Goal: Information Seeking & Learning: Find specific fact

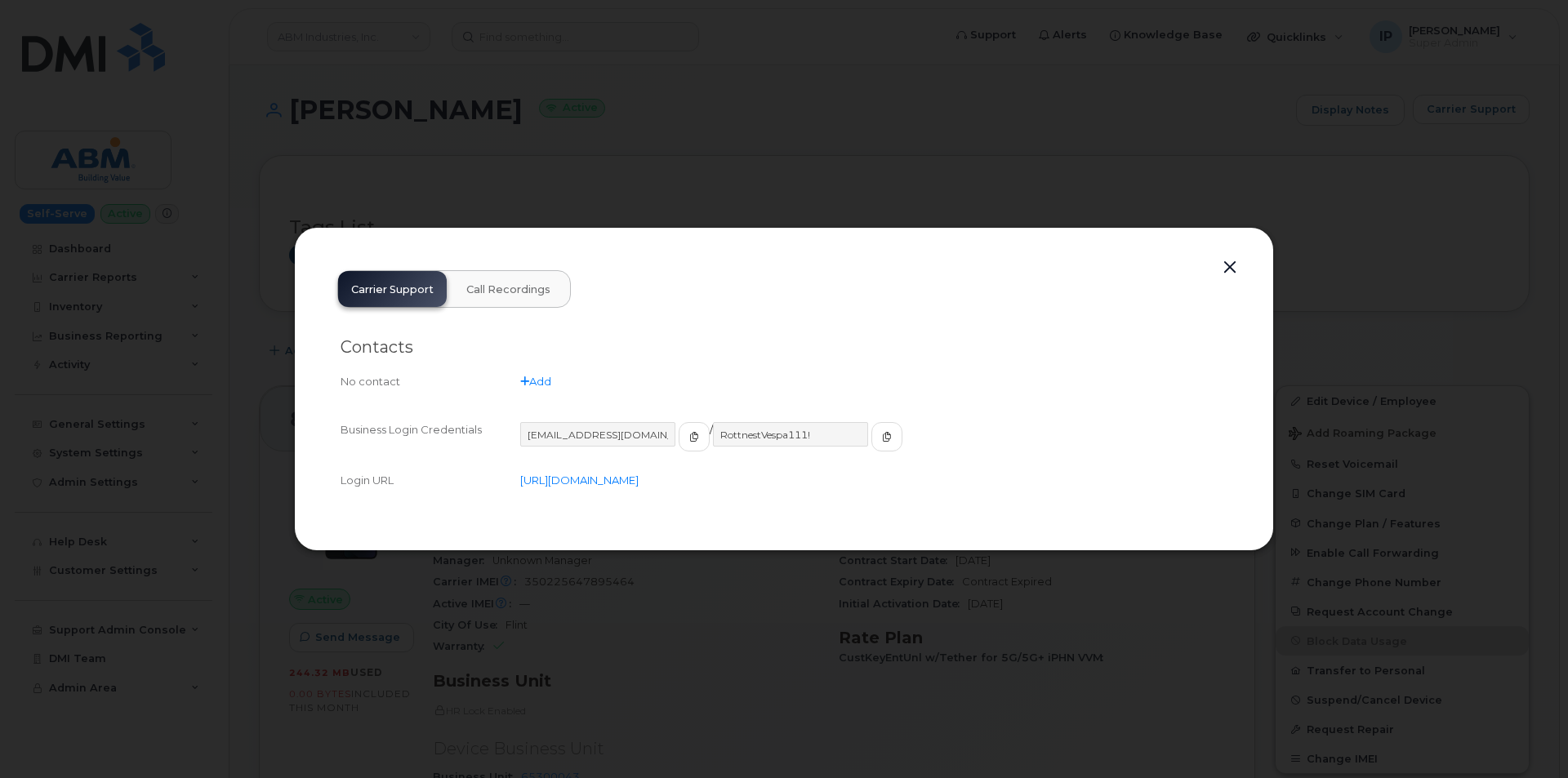
click at [1227, 261] on button "button" at bounding box center [1230, 268] width 25 height 23
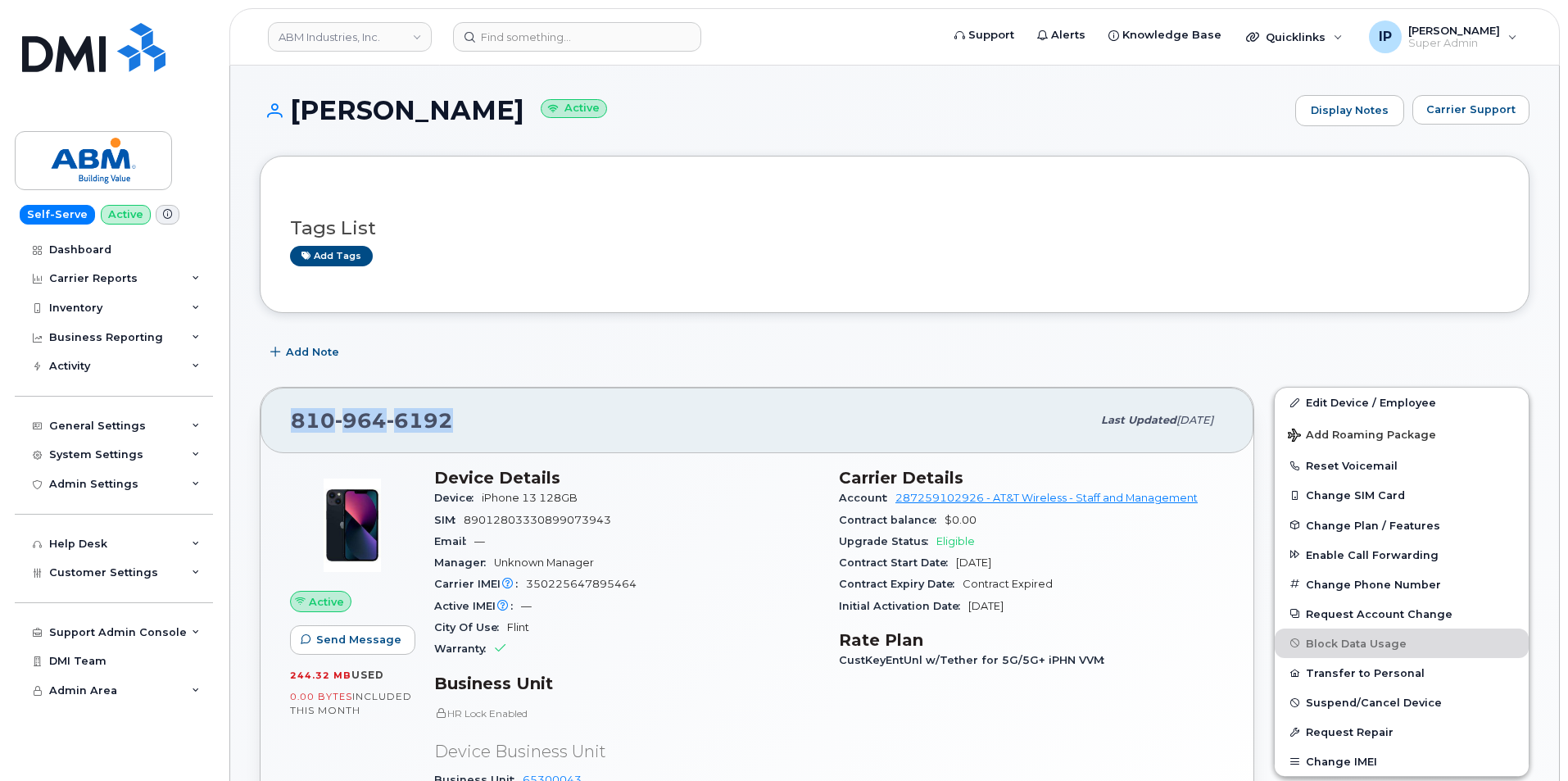
drag, startPoint x: 448, startPoint y: 405, endPoint x: 264, endPoint y: 413, distance: 184.2
click at [264, 413] on div "[PHONE_NUMBER] Last updated [DATE]" at bounding box center [757, 420] width 993 height 66
copy span "[PHONE_NUMBER]"
click at [463, 416] on div "[PHONE_NUMBER]" at bounding box center [690, 420] width 800 height 35
drag, startPoint x: 465, startPoint y: 416, endPoint x: 256, endPoint y: 416, distance: 209.0
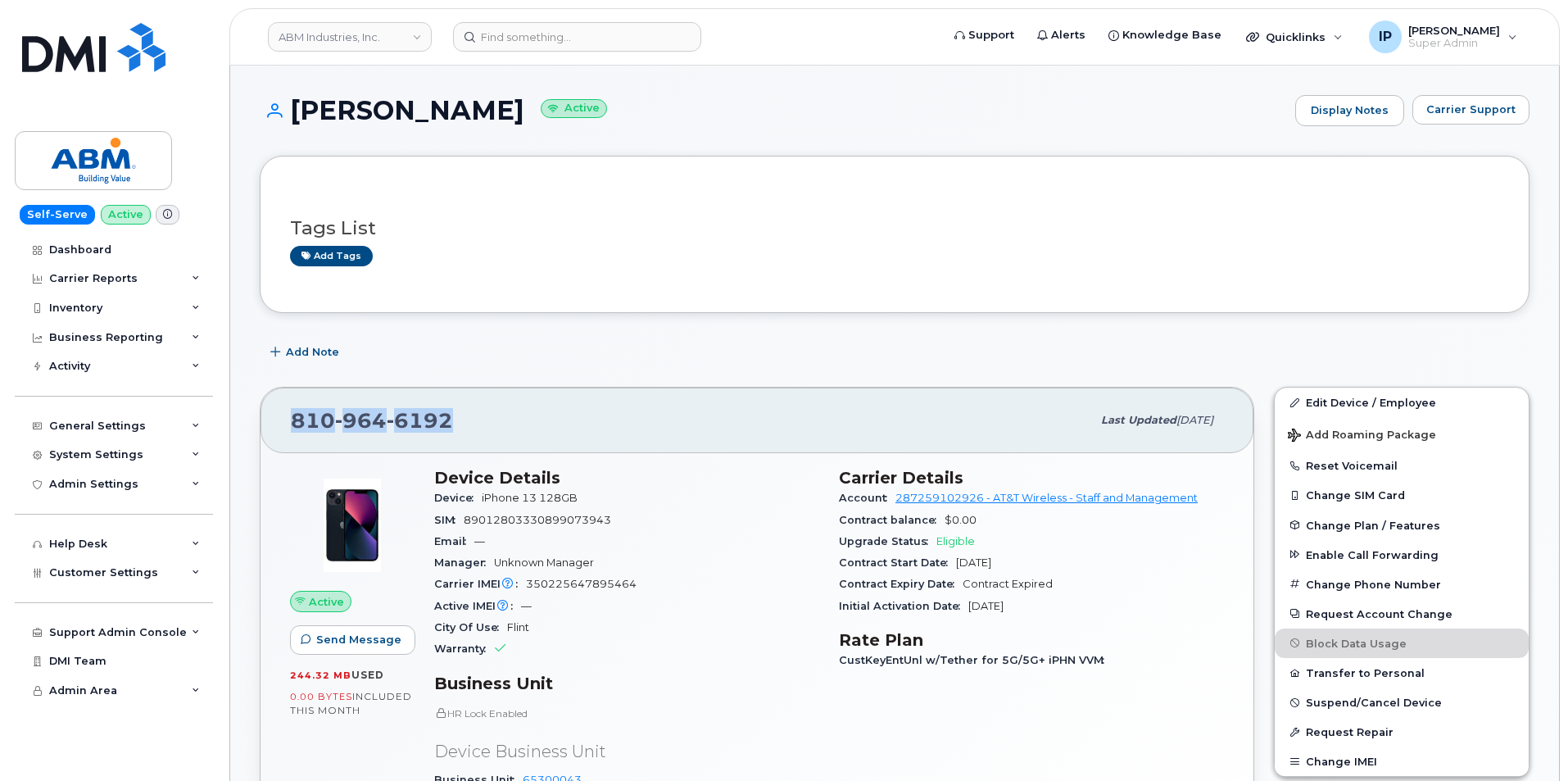
click at [256, 416] on div "[PHONE_NUMBER] Last updated [DATE] Active Send Message 244.32 MB  used 0.00 Byt…" at bounding box center [757, 647] width 1015 height 540
copy span "[PHONE_NUMBER]"
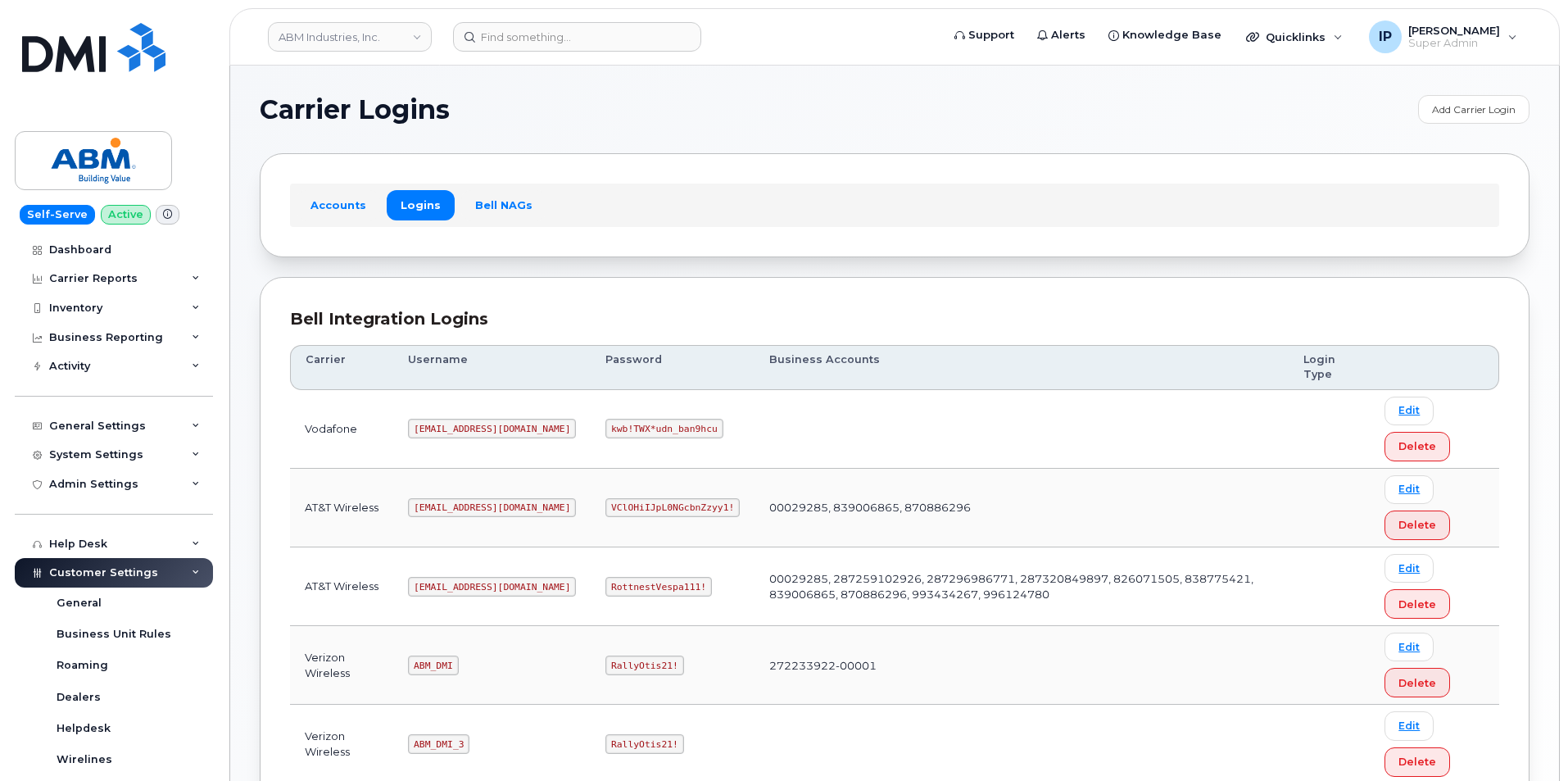
scroll to position [300, 0]
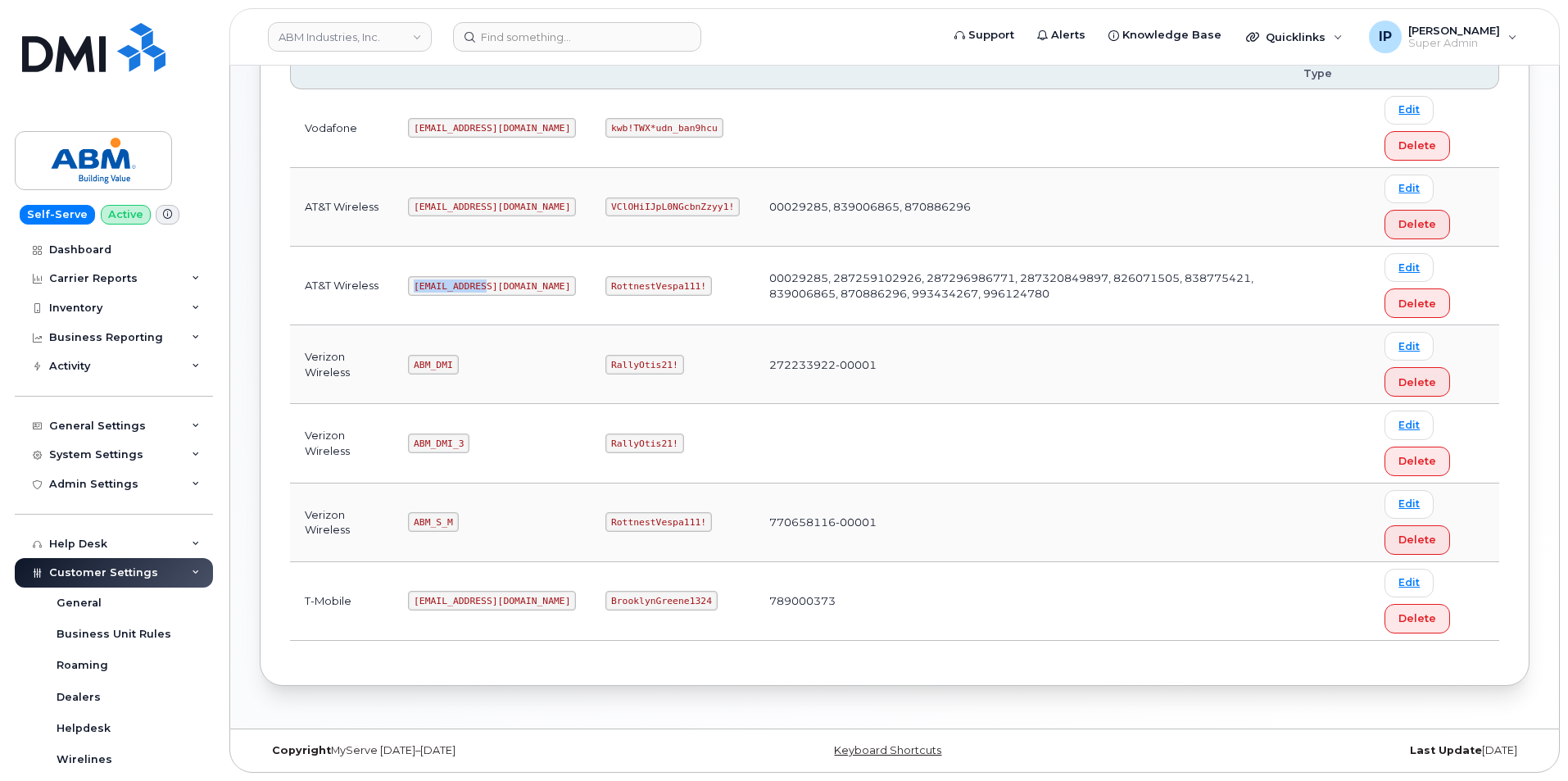
drag, startPoint x: 482, startPoint y: 282, endPoint x: 410, endPoint y: 284, distance: 72.0
click at [410, 284] on td "[EMAIL_ADDRESS][DOMAIN_NAME]" at bounding box center [492, 286] width 197 height 79
copy code "[EMAIL_ADDRESS][DOMAIN_NAME]"
drag, startPoint x: 638, startPoint y: 287, endPoint x: 548, endPoint y: 282, distance: 90.1
click at [605, 282] on code "RottnestVespa111!" at bounding box center [658, 286] width 107 height 20
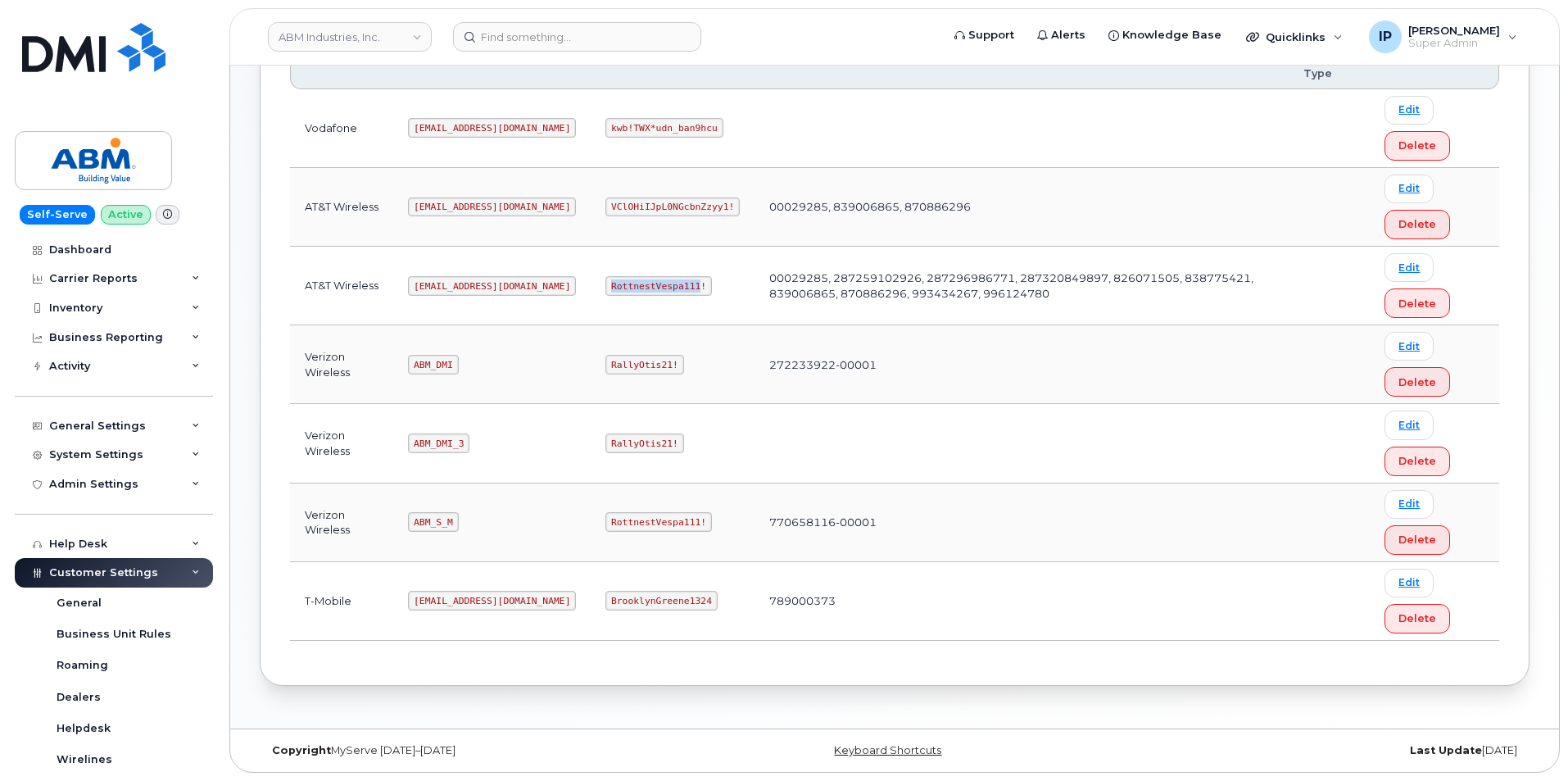
copy code "RottnestVespa111"
click at [640, 287] on code "RottnestVespa111!" at bounding box center [658, 286] width 107 height 20
drag, startPoint x: 642, startPoint y: 287, endPoint x: 541, endPoint y: 289, distance: 101.0
click at [591, 289] on td "RottnestVespa111!" at bounding box center [673, 286] width 163 height 79
copy code "RottnestVespa111!"
